Goal: Task Accomplishment & Management: Use online tool/utility

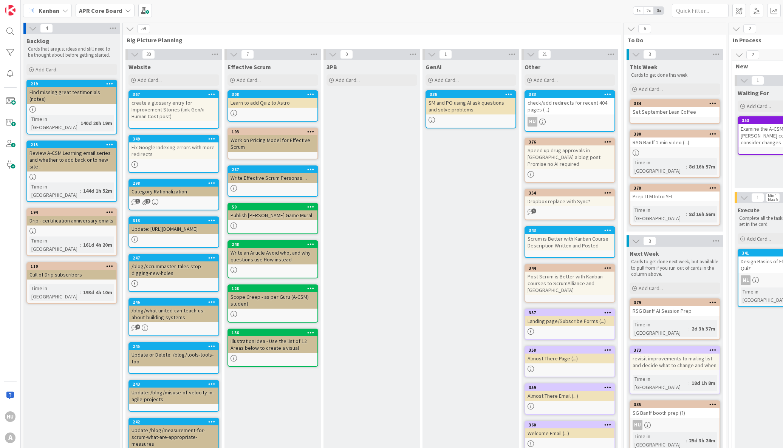
scroll to position [0, 434]
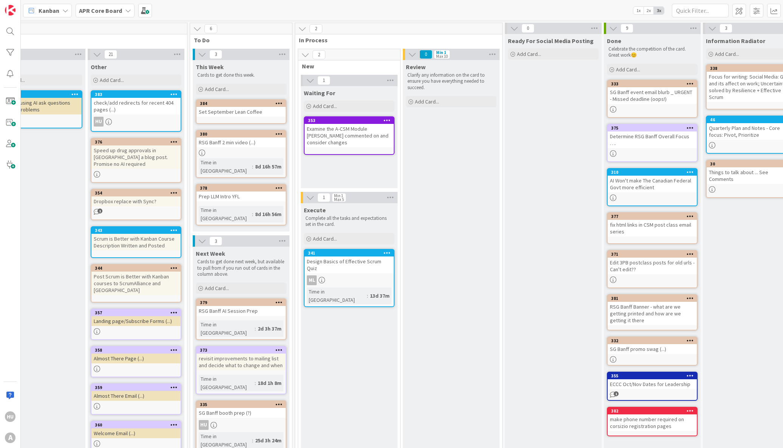
click at [99, 12] on b "APR Core Board" at bounding box center [100, 11] width 43 height 8
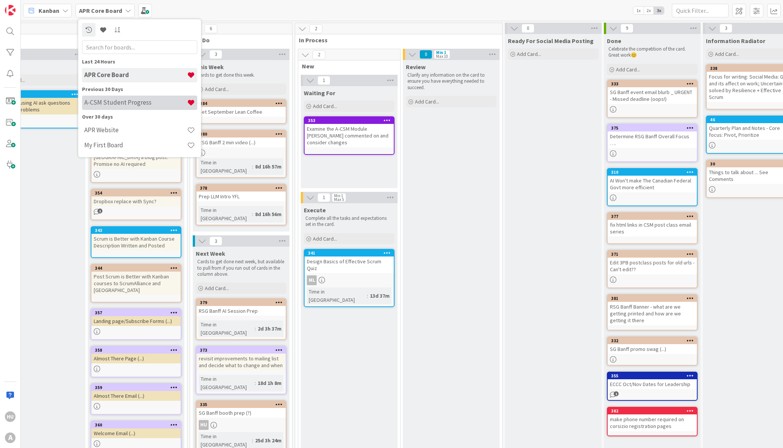
click at [137, 105] on h4 "A-CSM Student Progress" at bounding box center [135, 103] width 103 height 8
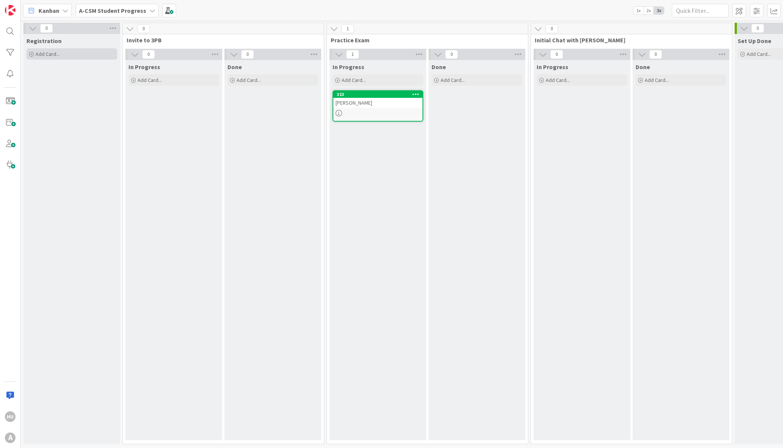
click at [44, 54] on span "Add Card..." at bounding box center [48, 54] width 24 height 7
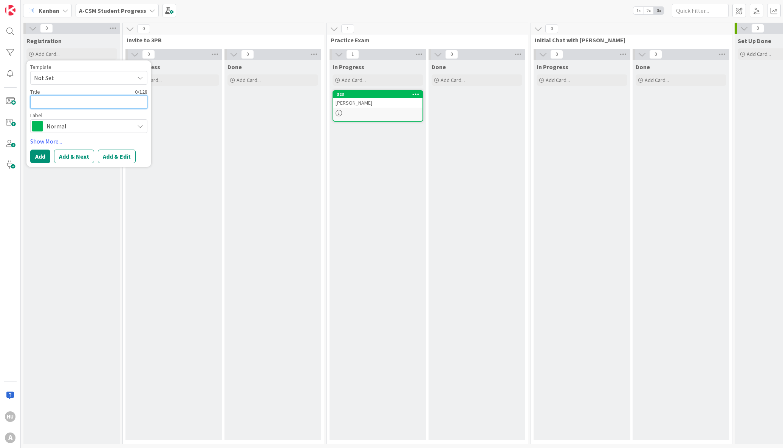
paste textarea "[PERSON_NAME]"
type textarea "x"
type textarea "[PERSON_NAME]"
click at [119, 157] on button "Add & Edit" at bounding box center [117, 157] width 38 height 14
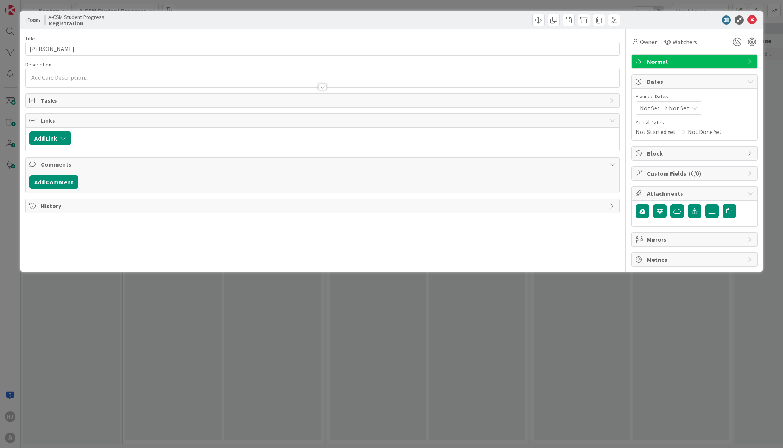
click at [39, 76] on div at bounding box center [322, 77] width 593 height 19
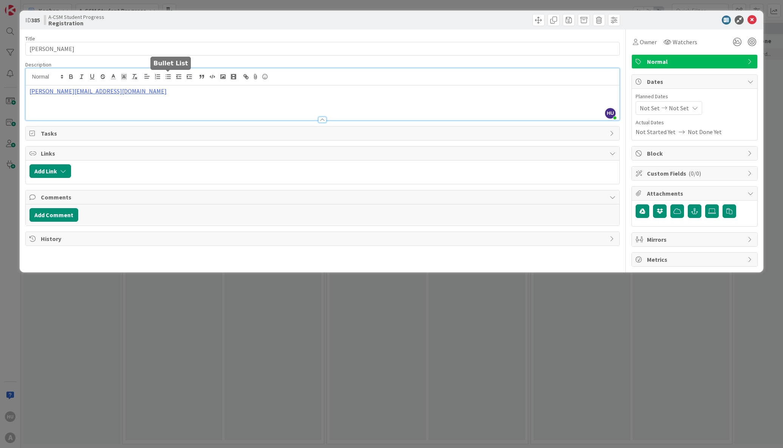
paste div
click at [754, 22] on icon at bounding box center [751, 19] width 9 height 9
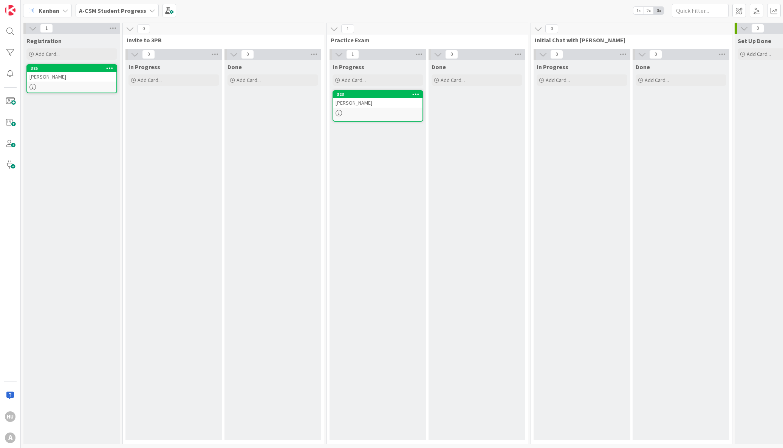
click at [361, 100] on div "[PERSON_NAME]" at bounding box center [377, 103] width 89 height 10
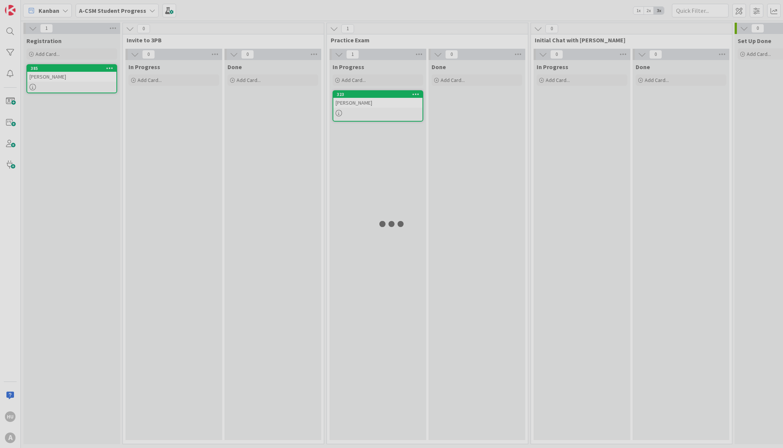
click at [361, 100] on div at bounding box center [391, 224] width 783 height 448
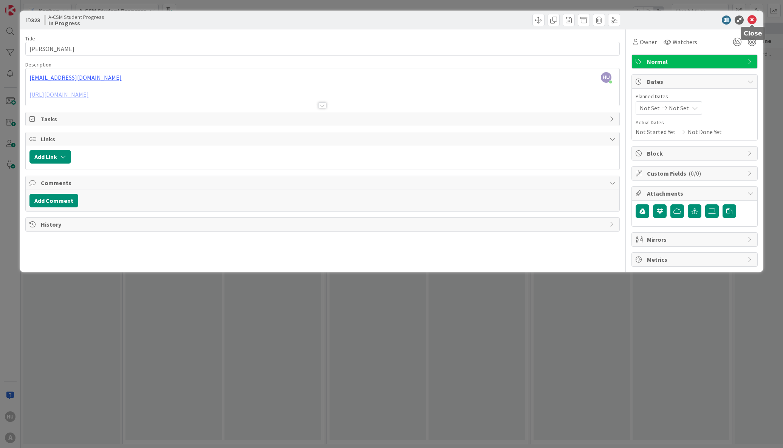
click at [754, 20] on icon at bounding box center [751, 19] width 9 height 9
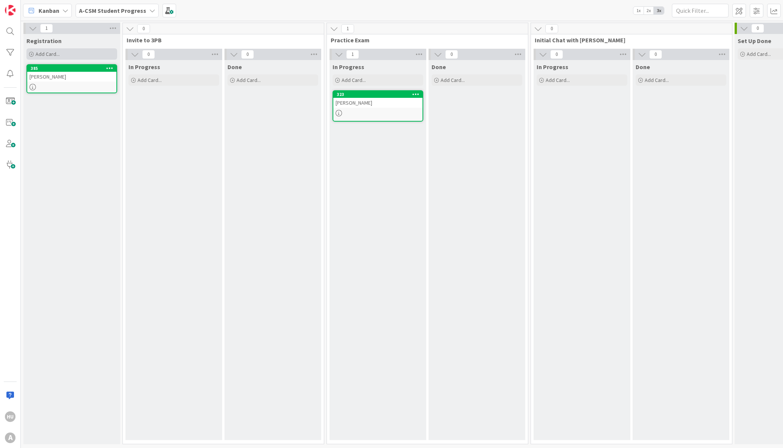
click at [54, 54] on span "Add Card..." at bounding box center [48, 54] width 24 height 7
click at [40, 54] on span "Add Card..." at bounding box center [48, 54] width 24 height 7
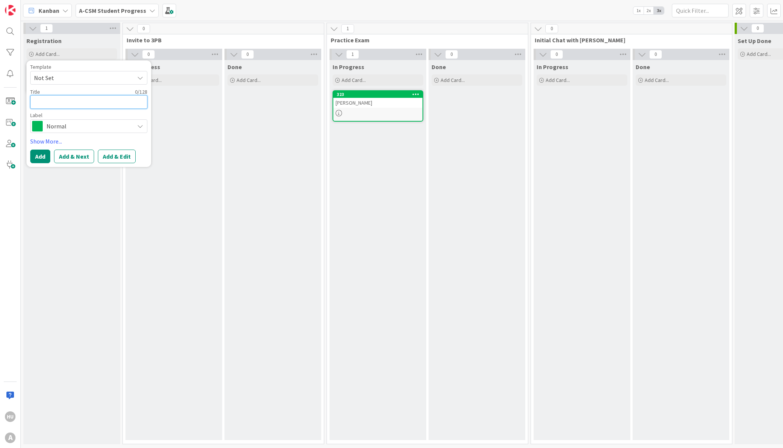
paste textarea "[PERSON_NAME]"
type textarea "x"
type textarea "[PERSON_NAME]"
click at [114, 157] on button "Add & Edit" at bounding box center [117, 157] width 38 height 14
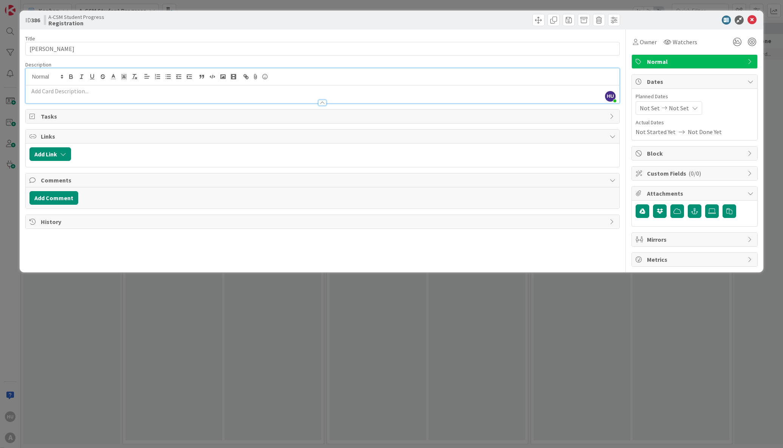
click at [73, 76] on div "HU [PERSON_NAME] just joined" at bounding box center [322, 85] width 593 height 35
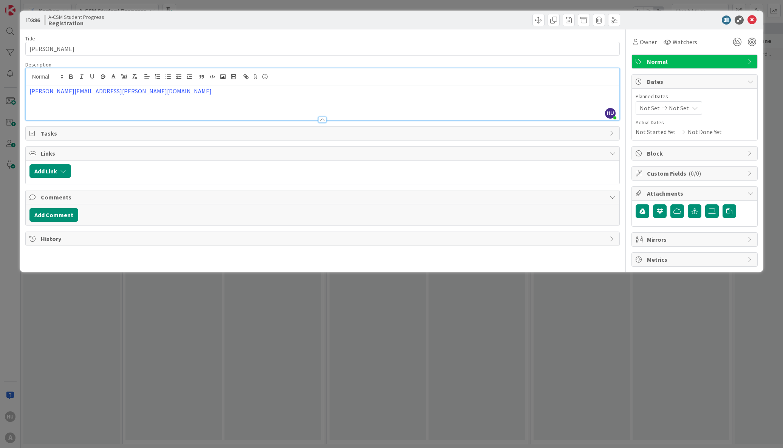
paste div
click at [754, 20] on icon at bounding box center [751, 19] width 9 height 9
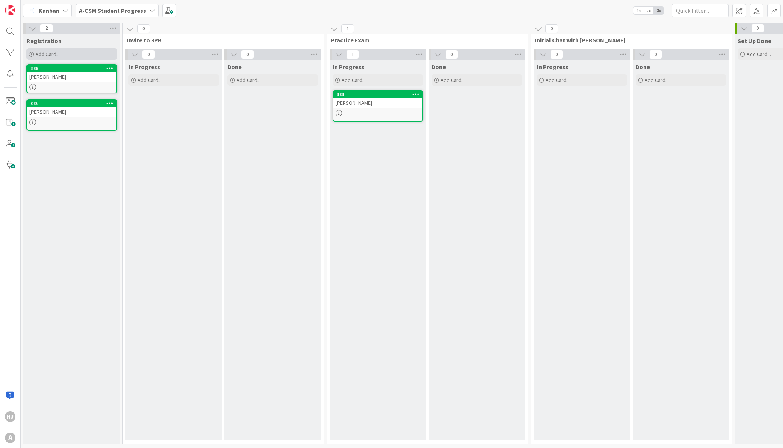
click at [46, 53] on span "Add Card..." at bounding box center [48, 54] width 24 height 7
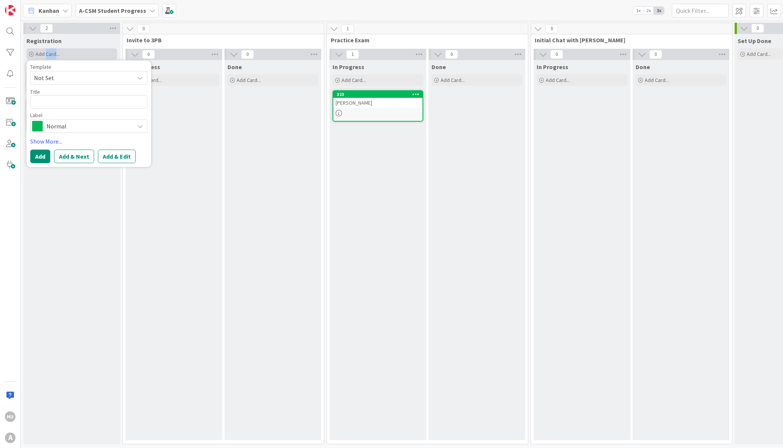
click at [46, 53] on span "Add Card..." at bounding box center [48, 54] width 24 height 7
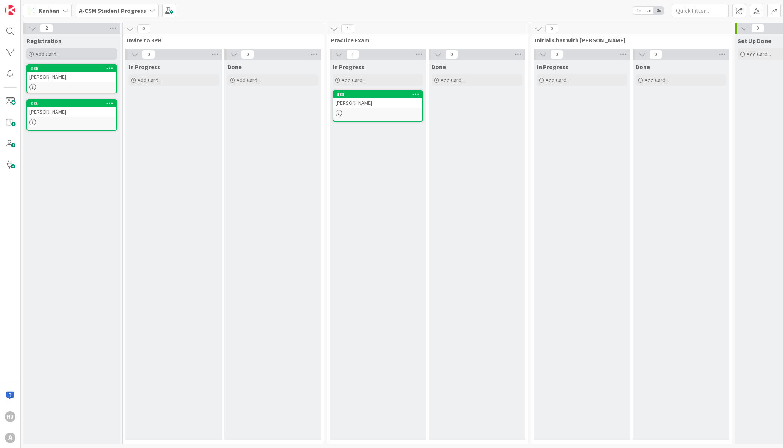
click at [36, 53] on span "Add Card..." at bounding box center [48, 54] width 24 height 7
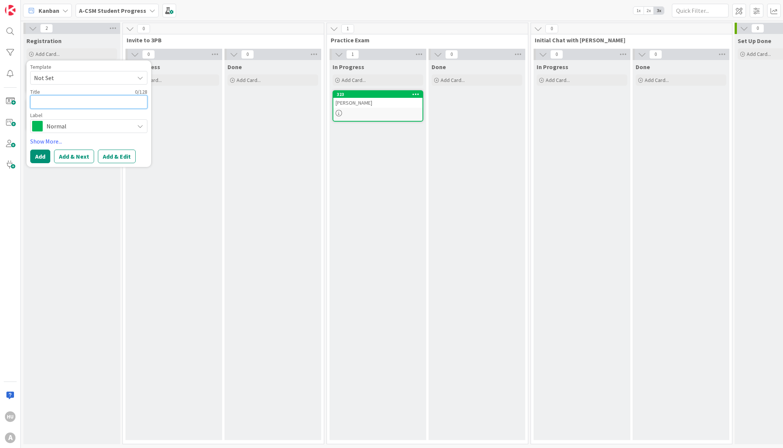
paste textarea "[PERSON_NAME]"
type textarea "x"
type textarea "[PERSON_NAME]"
click at [108, 160] on button "Add & Edit" at bounding box center [117, 157] width 38 height 14
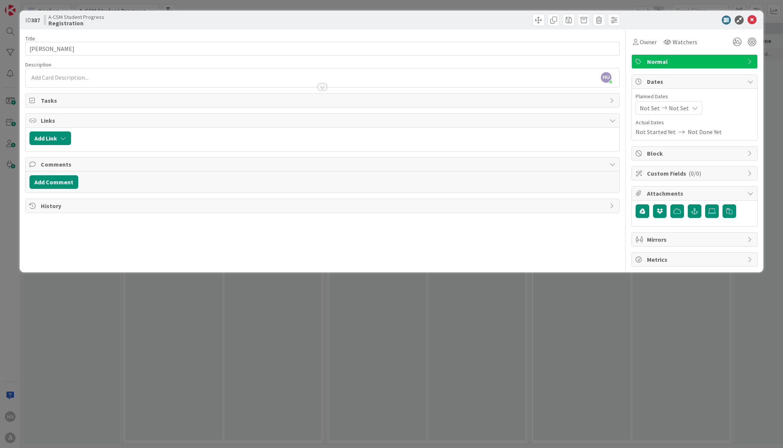
click at [53, 77] on div "HU [PERSON_NAME] just joined" at bounding box center [322, 77] width 593 height 19
click at [53, 77] on span at bounding box center [45, 75] width 37 height 9
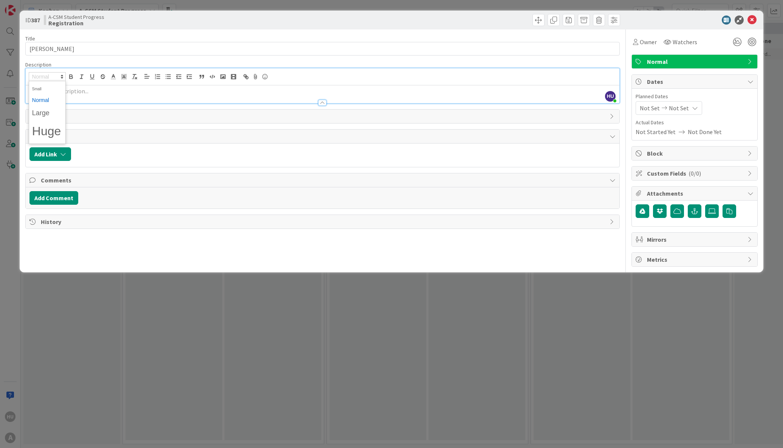
click at [101, 93] on p at bounding box center [322, 91] width 586 height 9
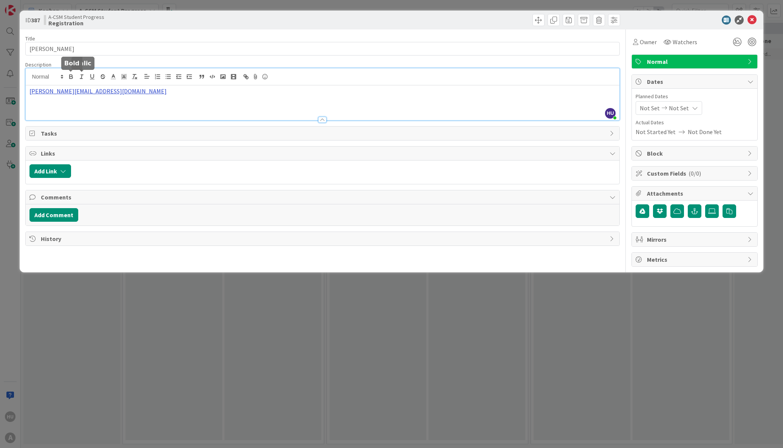
paste div
click at [751, 19] on icon at bounding box center [751, 19] width 9 height 9
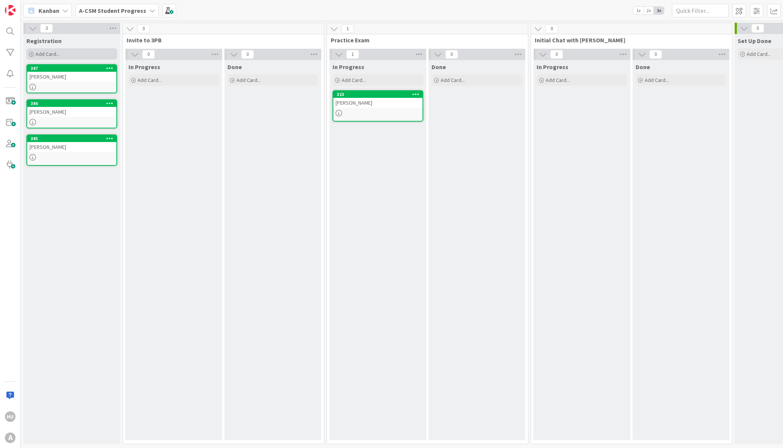
click at [42, 54] on span "Add Card..." at bounding box center [48, 54] width 24 height 7
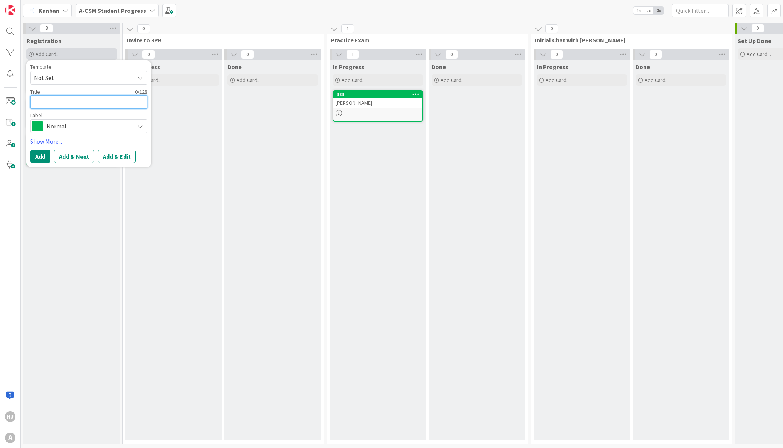
paste textarea "[PERSON_NAME]"
type textarea "x"
type textarea "[PERSON_NAME]"
click at [119, 157] on button "Add & Edit" at bounding box center [117, 157] width 38 height 14
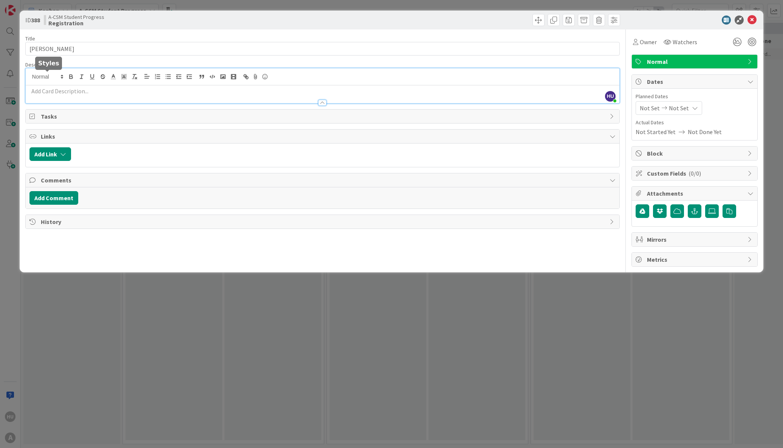
click at [38, 77] on div "HU [PERSON_NAME] just joined" at bounding box center [322, 85] width 593 height 35
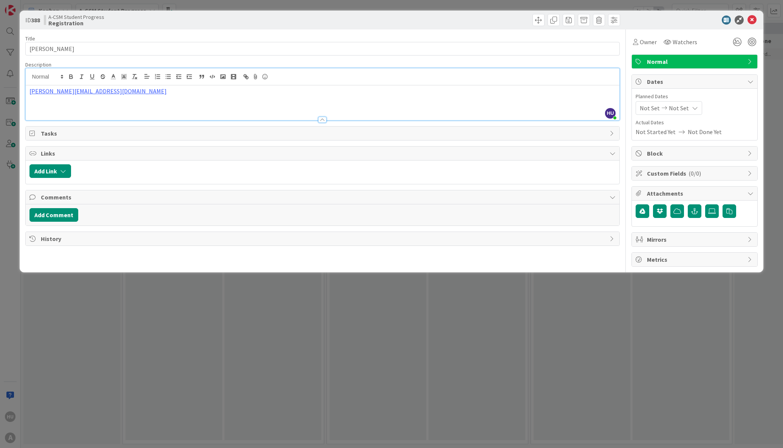
paste div
click at [752, 21] on icon at bounding box center [751, 19] width 9 height 9
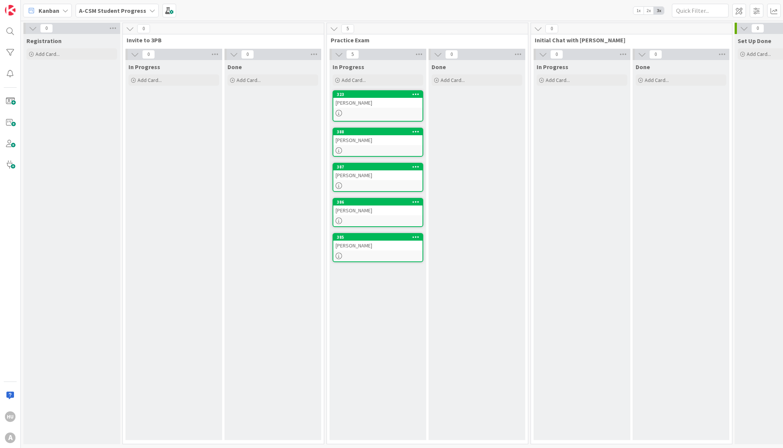
drag, startPoint x: 79, startPoint y: 83, endPoint x: 752, endPoint y: 44, distance: 674.7
